Goal: Navigation & Orientation: Find specific page/section

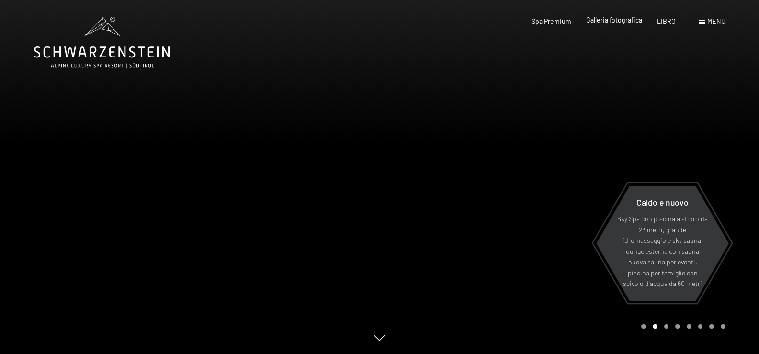
click at [619, 23] on font "Galleria fotografica" at bounding box center [614, 20] width 56 height 8
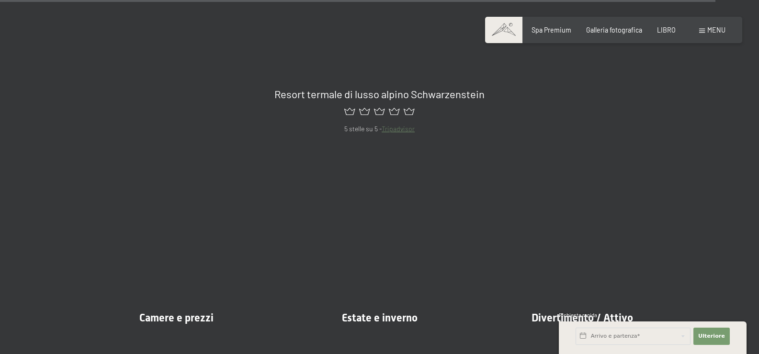
scroll to position [10650, 0]
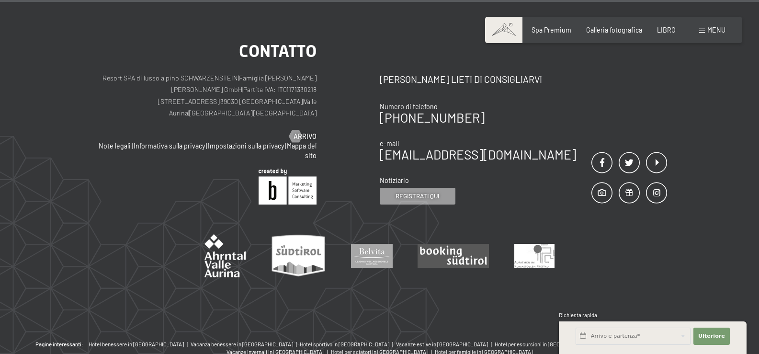
drag, startPoint x: 251, startPoint y: 66, endPoint x: 194, endPoint y: 65, distance: 57.0
click at [194, 72] on p "Resort SPA di lusso alpino SCHWARZENSTEIN | Famiglia Zimmerhofer Otmar Zimmerho…" at bounding box center [204, 95] width 224 height 47
copy font "SCHWARZENSTEIN"
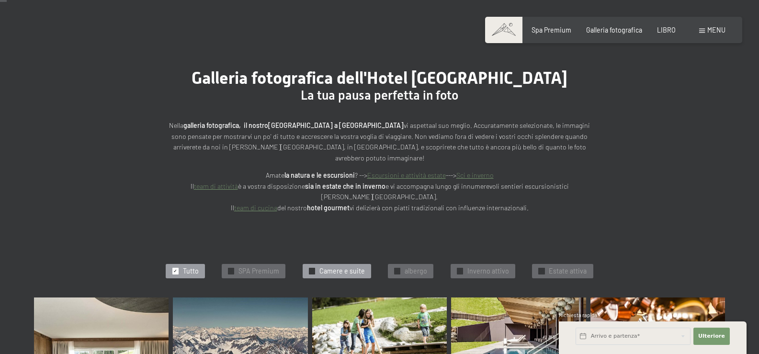
scroll to position [96, 0]
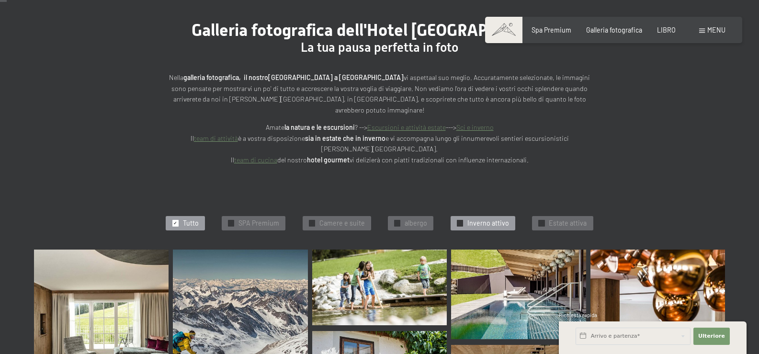
click at [480, 219] on font "Inverno attivo" at bounding box center [488, 223] width 42 height 8
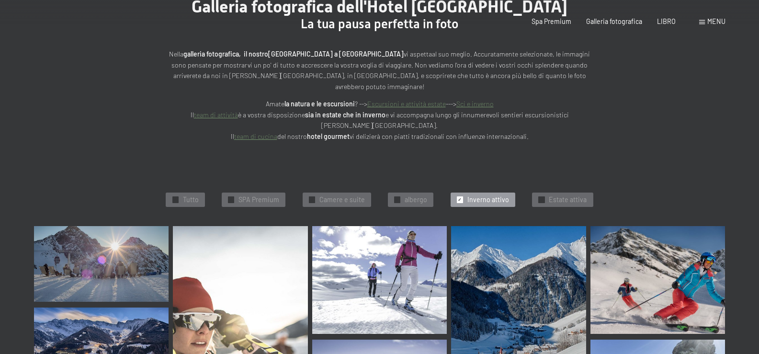
scroll to position [0, 0]
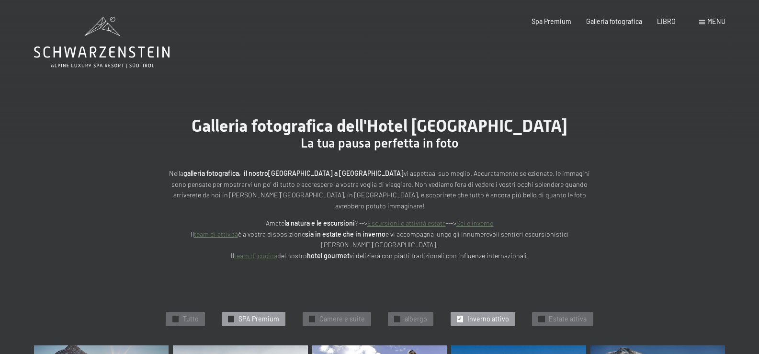
click at [249, 314] on font "SPA Premium" at bounding box center [258, 318] width 41 height 8
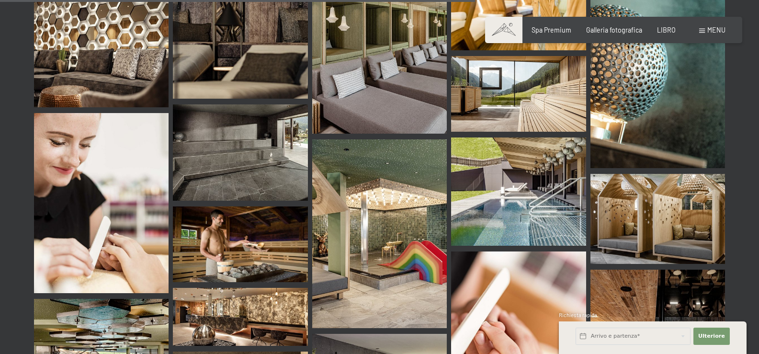
scroll to position [1172, 0]
